Goal: Learn about a topic: Learn about a topic

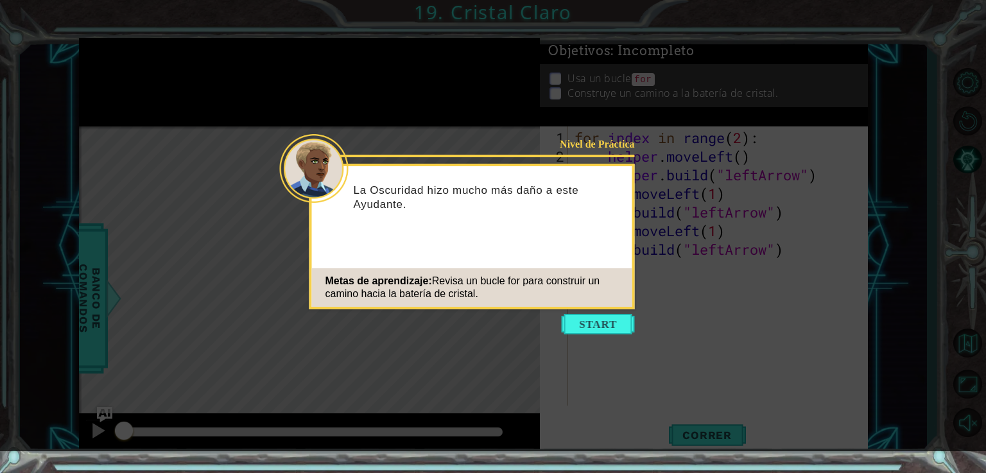
click at [593, 333] on button "Start" at bounding box center [598, 324] width 73 height 21
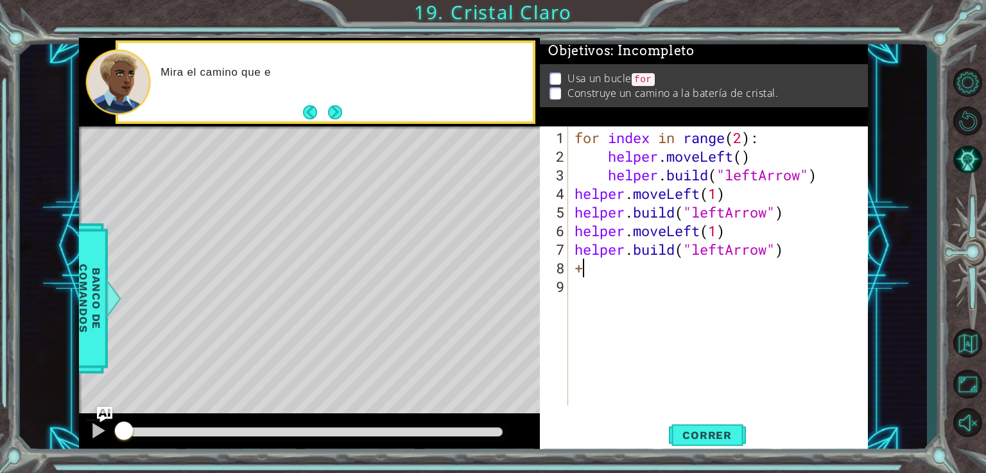
type textarea "+"
click at [737, 449] on button "Correr" at bounding box center [707, 435] width 77 height 33
click at [733, 433] on span "Correr" at bounding box center [707, 435] width 75 height 13
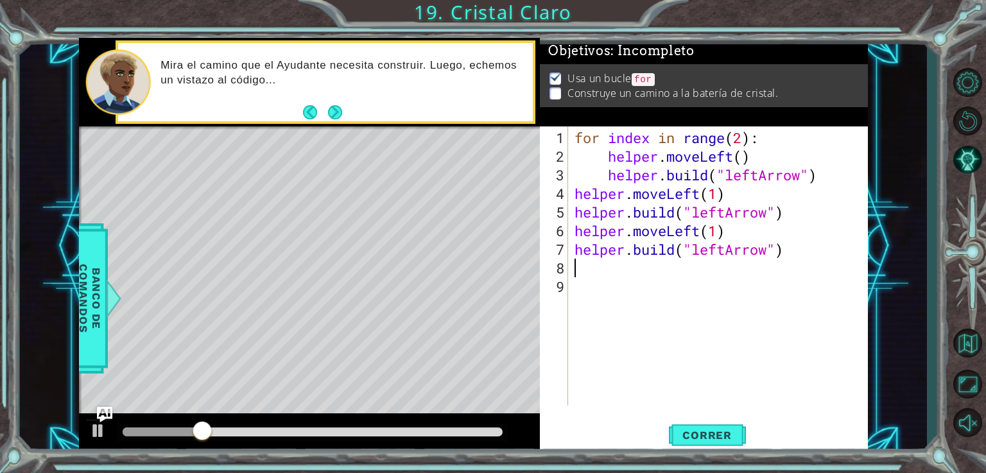
click at [735, 432] on span "Correr" at bounding box center [707, 435] width 75 height 13
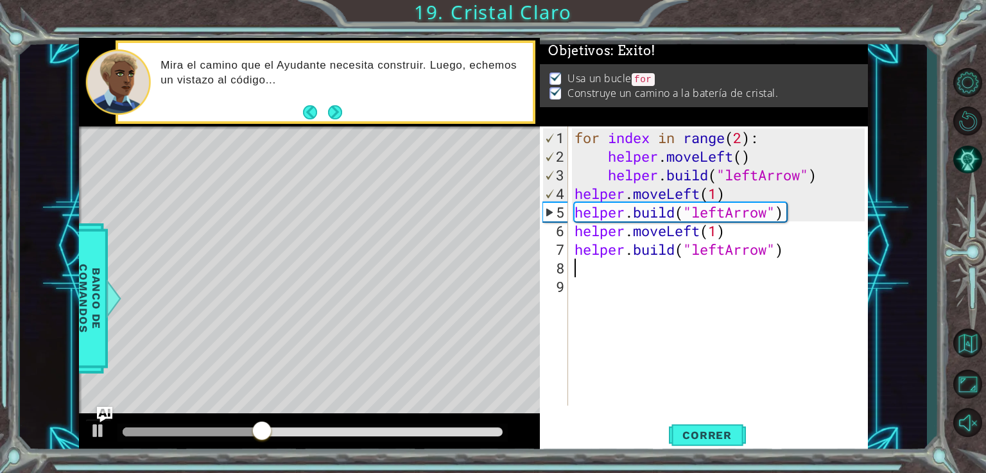
click at [962, 350] on button "Volver al Mapa" at bounding box center [967, 342] width 37 height 37
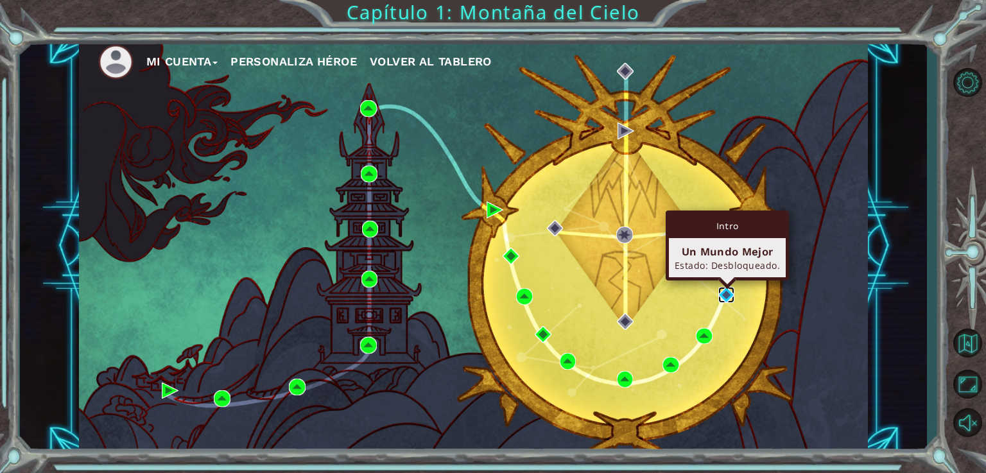
click at [730, 299] on img at bounding box center [727, 295] width 17 height 17
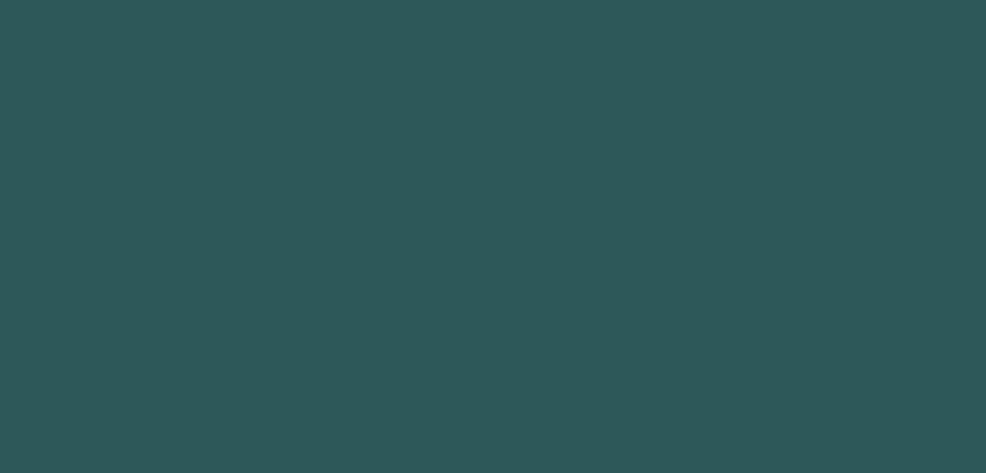
click at [730, 299] on body at bounding box center [493, 236] width 986 height 473
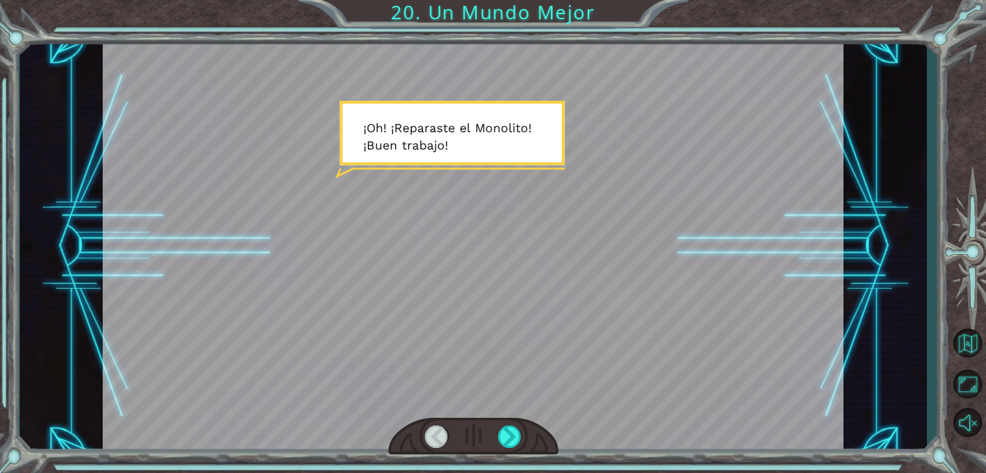
click at [509, 432] on div at bounding box center [510, 437] width 24 height 22
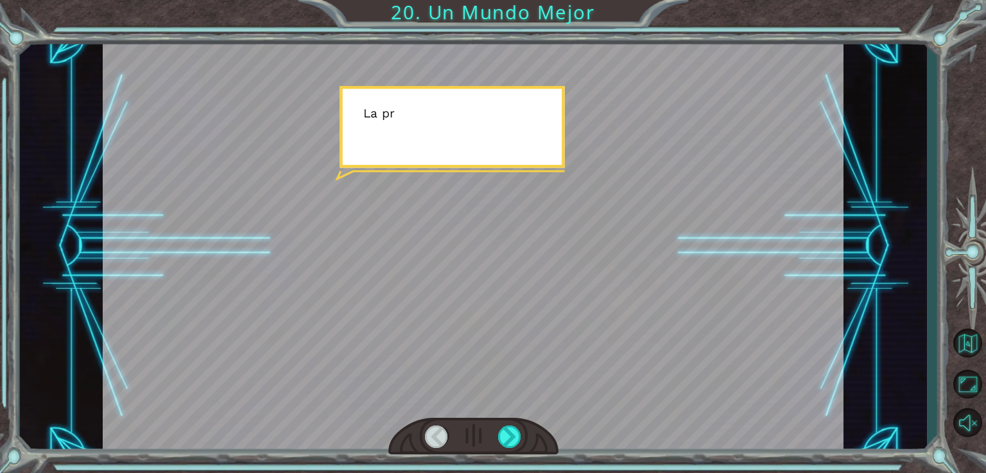
click at [509, 432] on div at bounding box center [510, 437] width 24 height 22
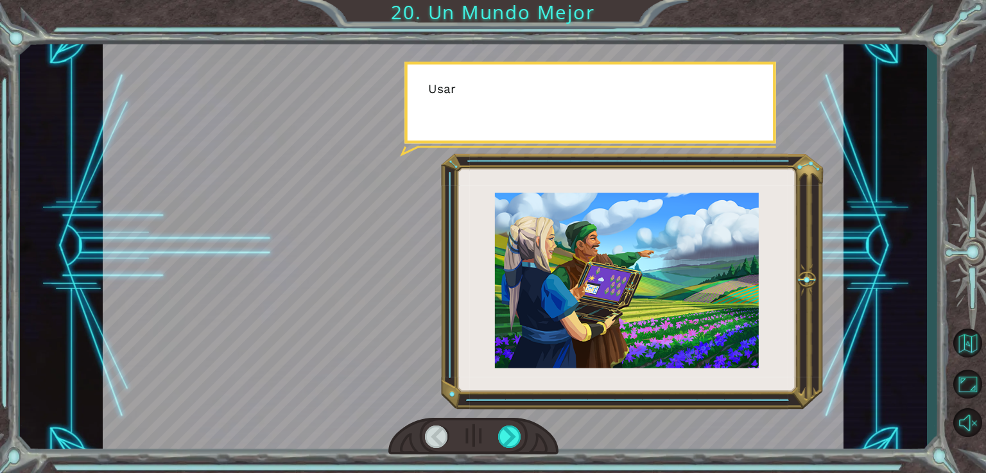
click at [509, 432] on div at bounding box center [510, 437] width 24 height 22
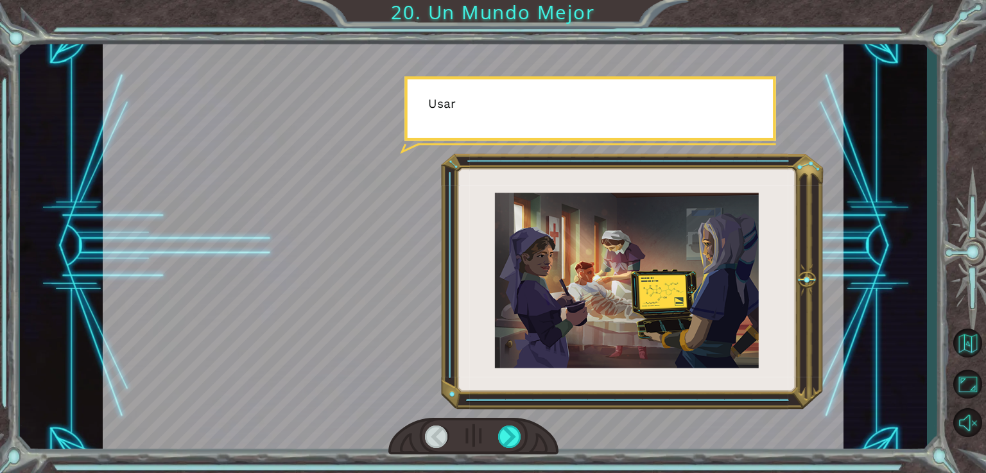
click at [509, 432] on div at bounding box center [510, 437] width 24 height 22
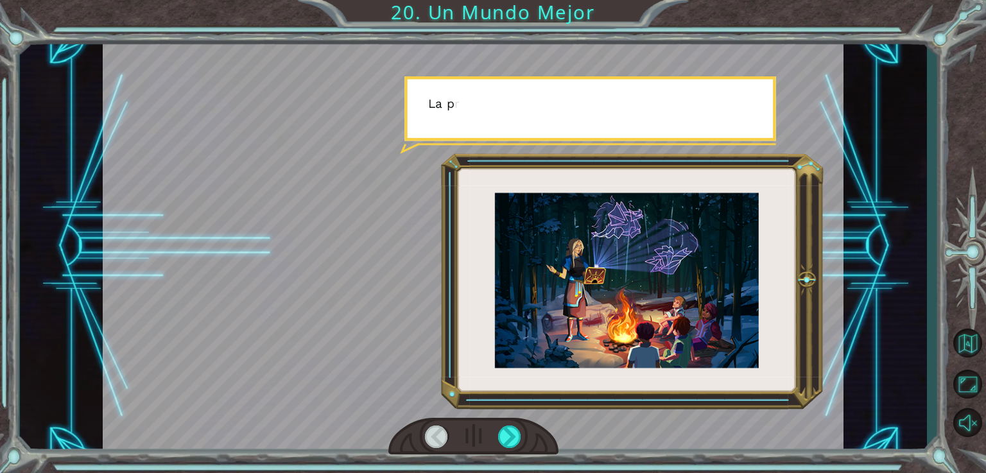
click at [509, 432] on div at bounding box center [510, 437] width 24 height 22
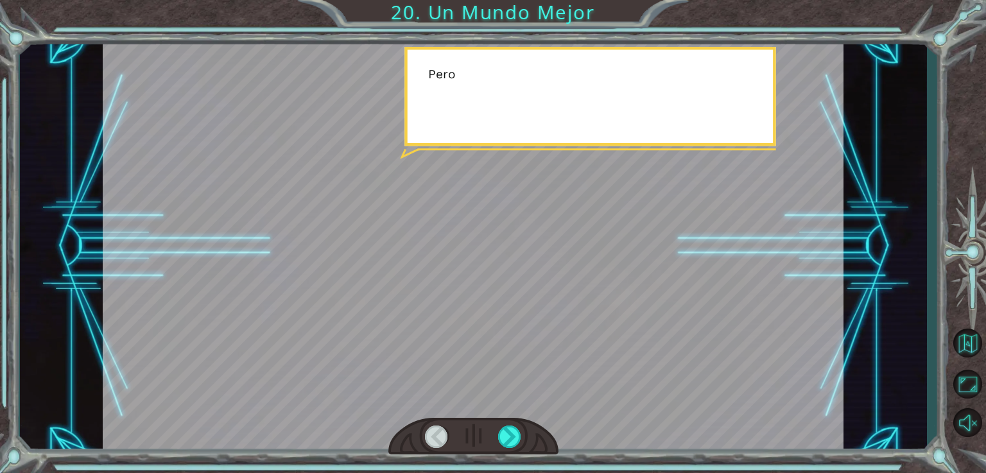
click at [509, 432] on div at bounding box center [510, 437] width 24 height 22
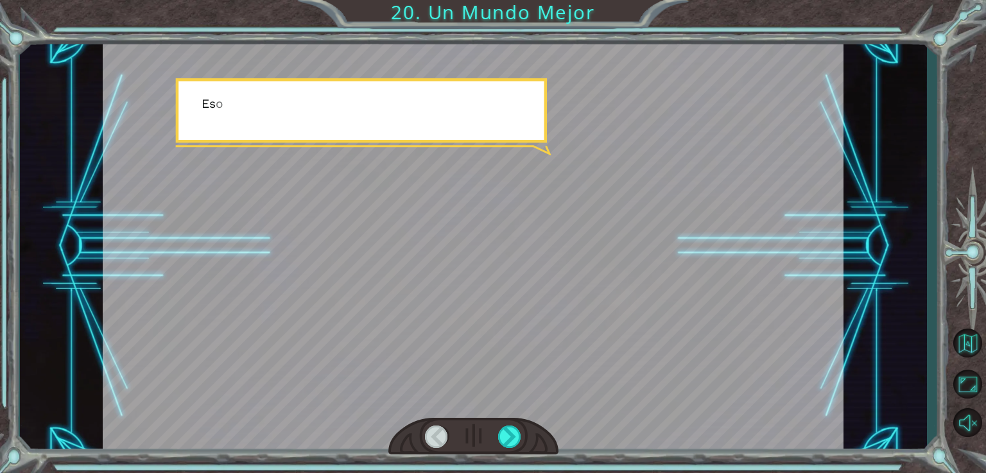
click at [509, 432] on div at bounding box center [510, 437] width 24 height 22
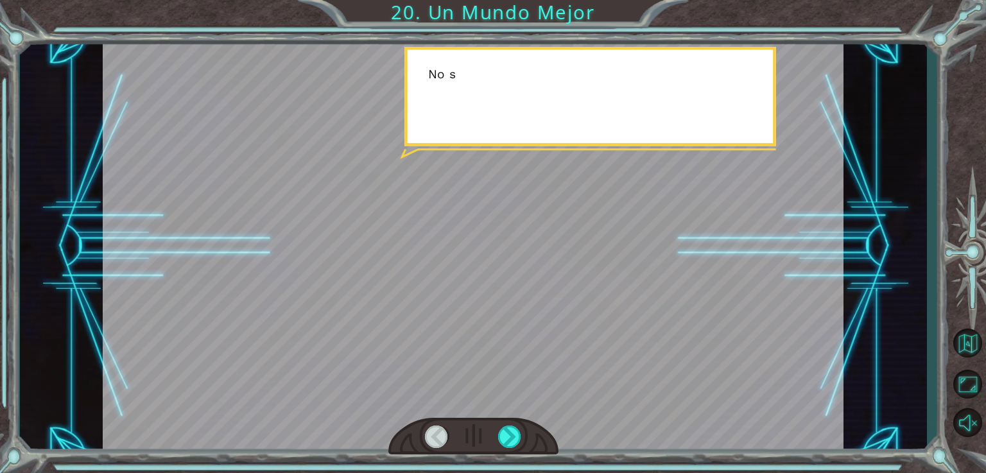
click at [509, 432] on div at bounding box center [510, 437] width 24 height 22
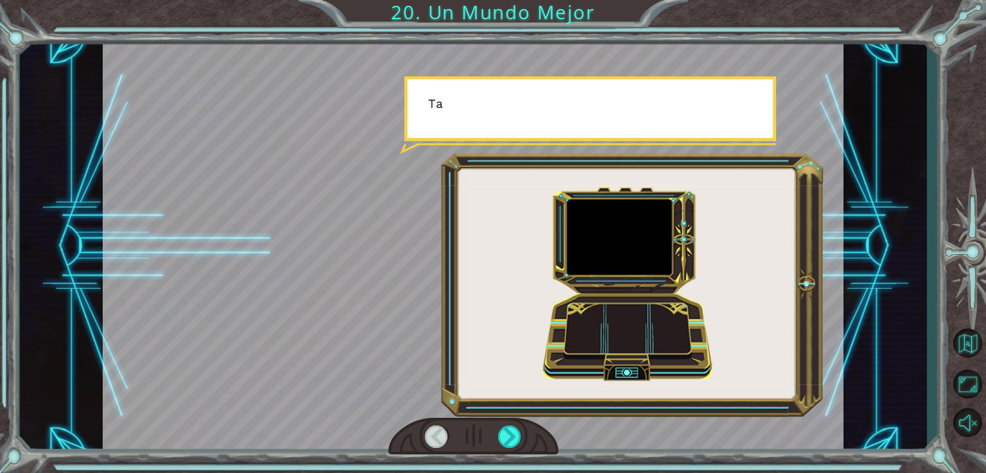
click at [509, 432] on div at bounding box center [510, 437] width 24 height 22
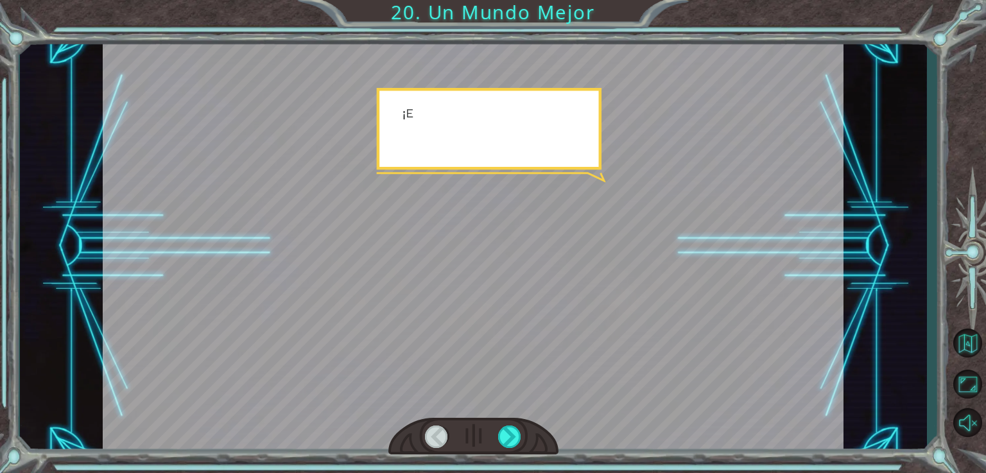
click at [509, 432] on div at bounding box center [510, 437] width 24 height 22
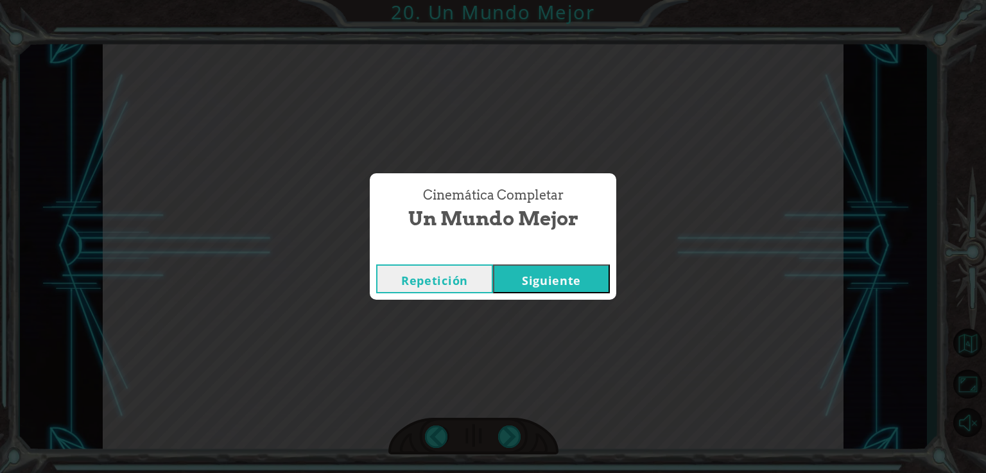
click at [509, 432] on div "Cinemática Completar Un Mundo Mejor Repetición [GEOGRAPHIC_DATA]" at bounding box center [493, 236] width 986 height 473
click at [529, 278] on button "Siguiente" at bounding box center [551, 279] width 117 height 29
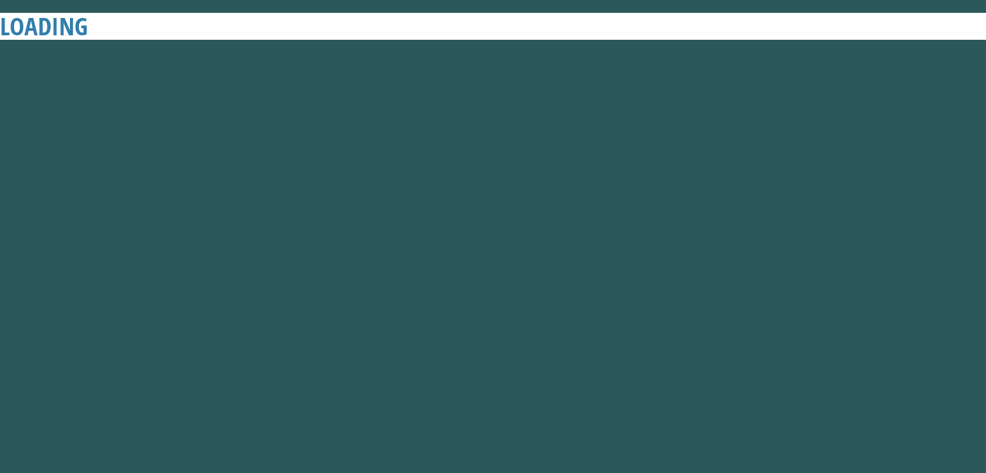
click at [529, 278] on button "Siguiente" at bounding box center [551, 279] width 117 height 29
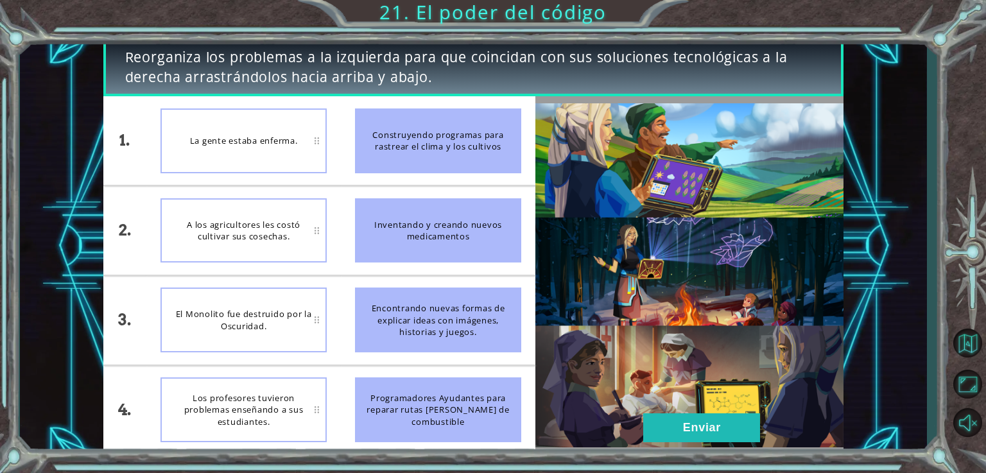
drag, startPoint x: 257, startPoint y: 336, endPoint x: 262, endPoint y: 302, distance: 34.3
drag, startPoint x: 403, startPoint y: 325, endPoint x: 345, endPoint y: 319, distance: 58.1
click at [345, 319] on li "Encontrando nuevas formas de explicar ideas con imágenes, historias y juegos." at bounding box center [438, 320] width 195 height 89
